Goal: Information Seeking & Learning: Learn about a topic

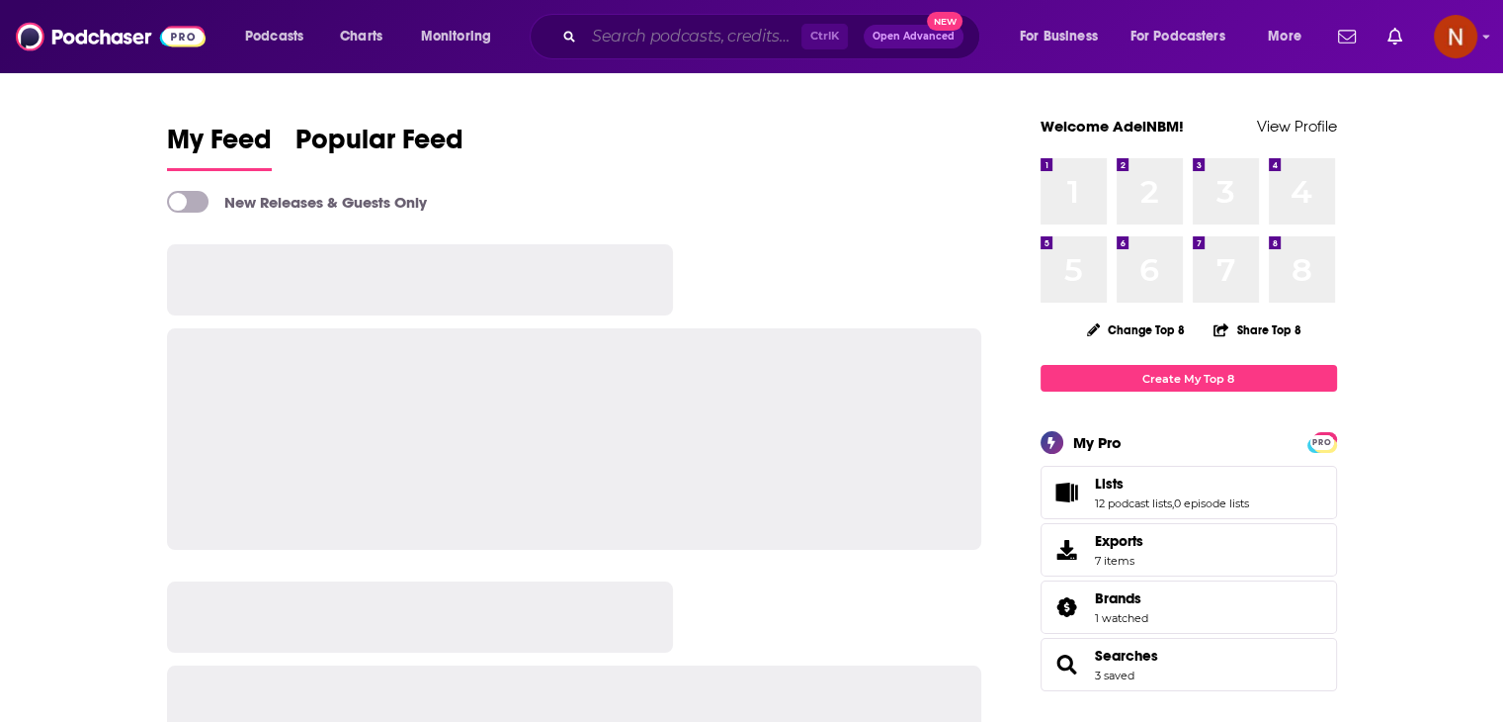
click at [710, 44] on input "Search podcasts, credits, & more..." at bounding box center [692, 37] width 217 height 32
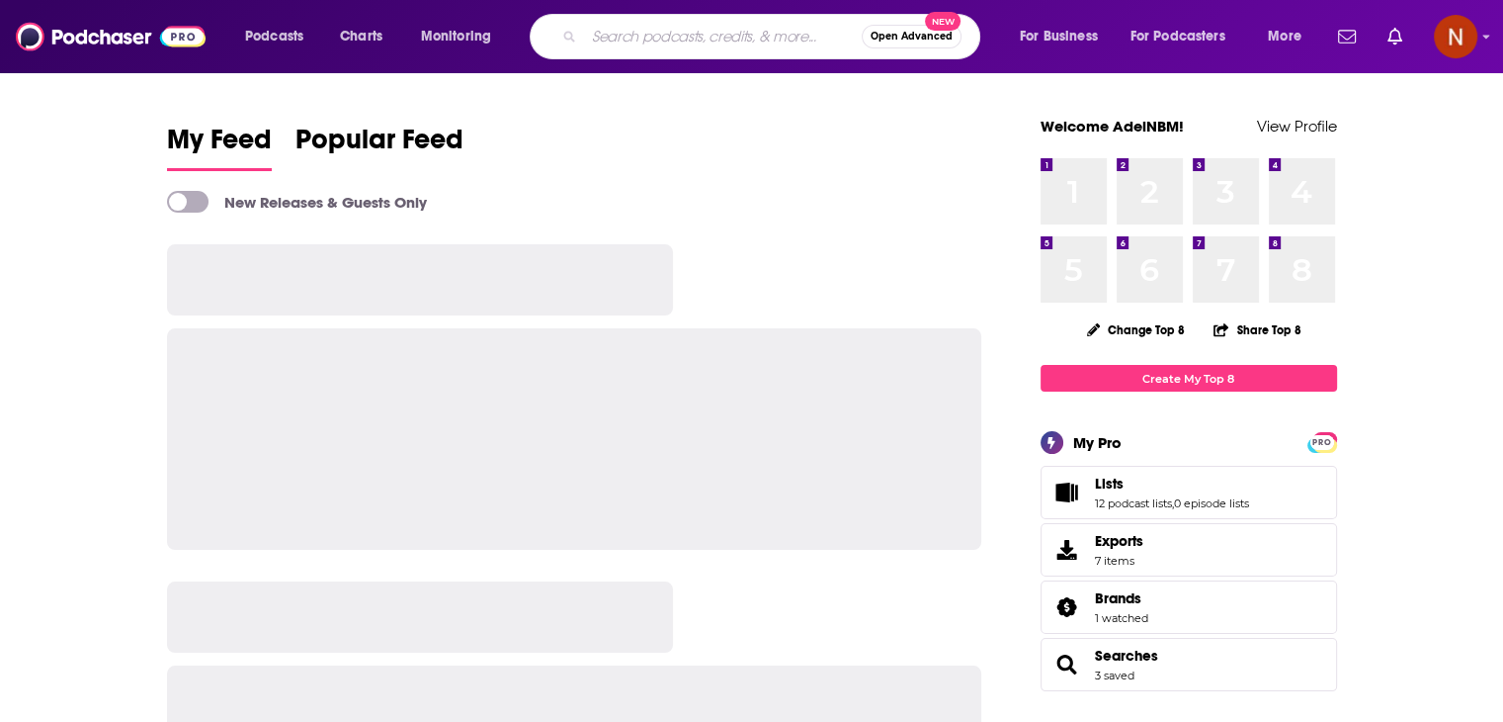
paste input "The Documentary Podcast"
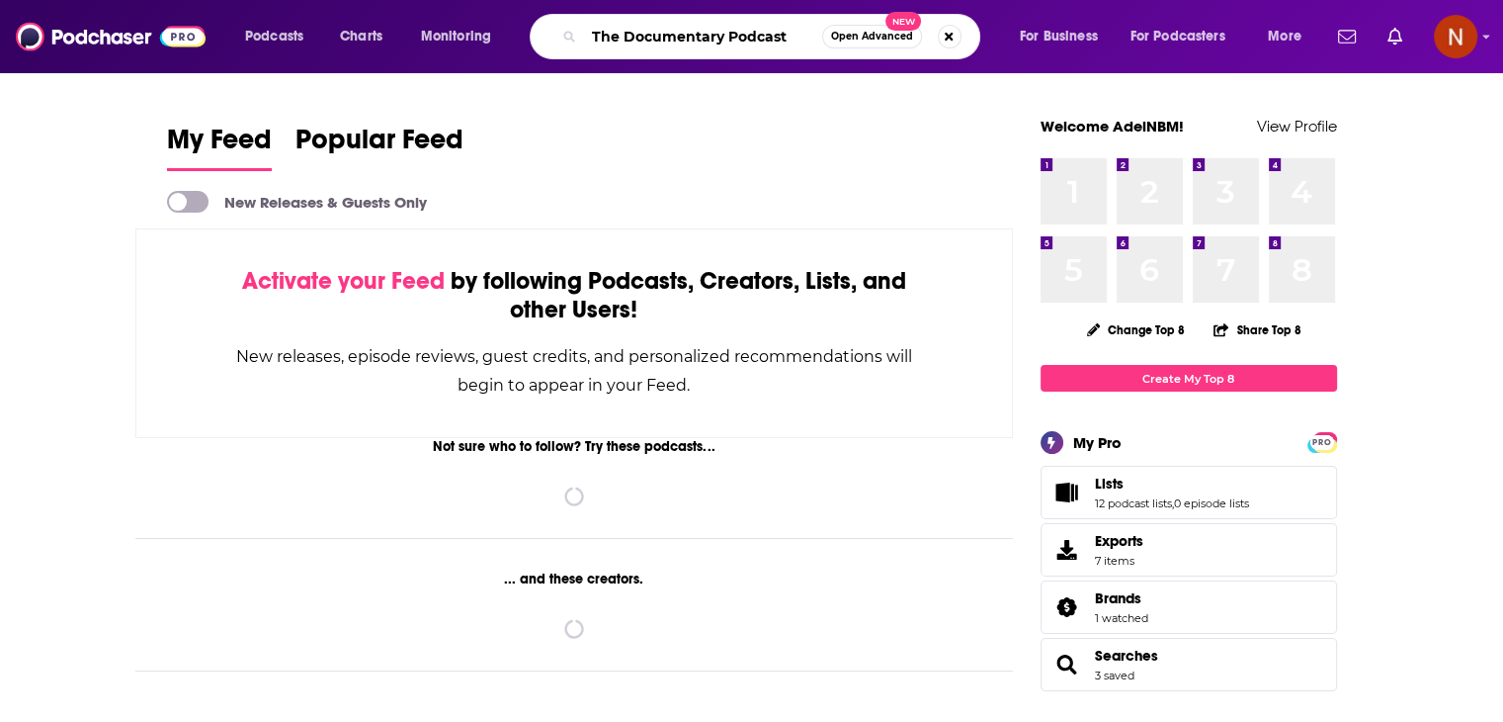
type input "The Documentary Podcast"
